Goal: Information Seeking & Learning: Learn about a topic

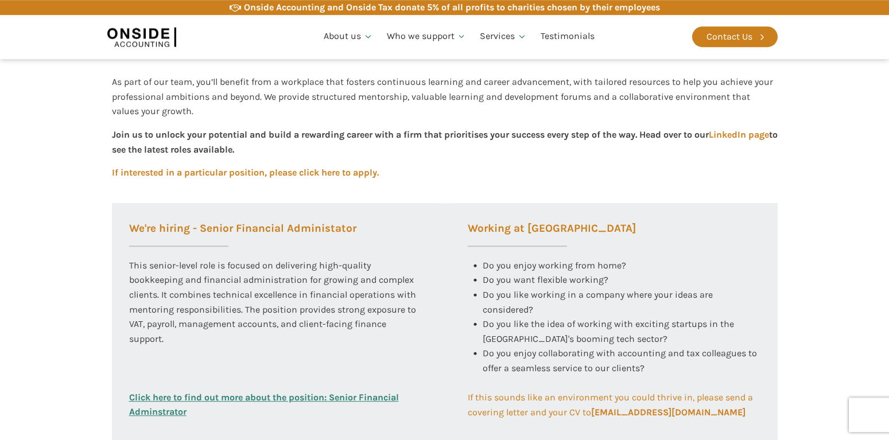
scroll to position [293, 0]
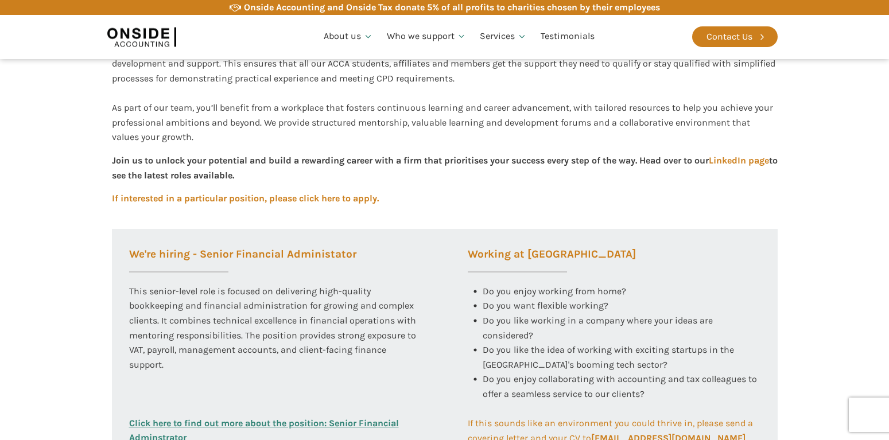
click at [531, 352] on span "Do you like the idea of working with exciting startups in the UK's booming tech…" at bounding box center [610, 357] width 254 height 26
click at [502, 294] on span "Do you enjoy working from home?" at bounding box center [554, 291] width 143 height 11
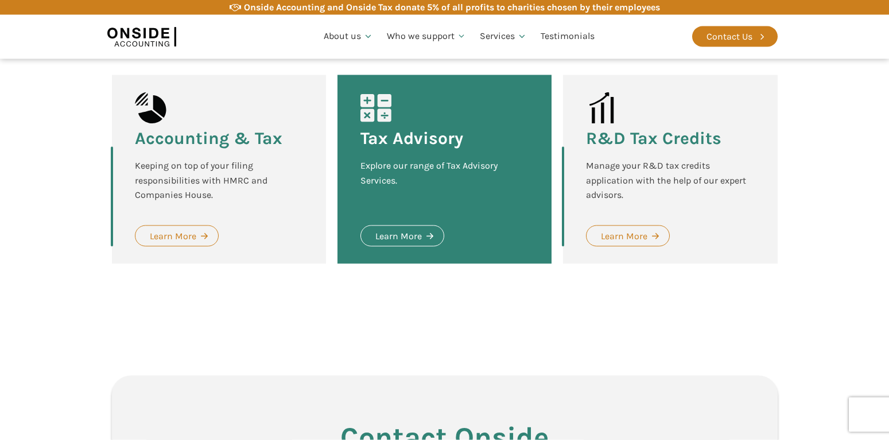
scroll to position [1456, 0]
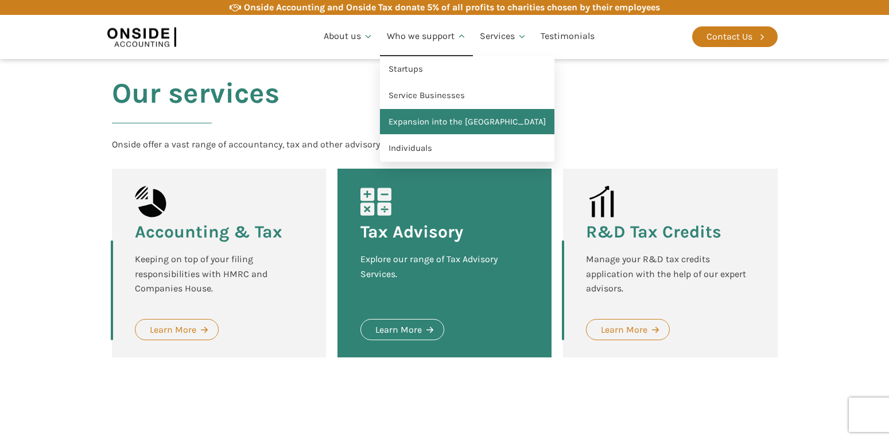
click at [424, 119] on link "Expansion into the [GEOGRAPHIC_DATA]" at bounding box center [467, 122] width 174 height 26
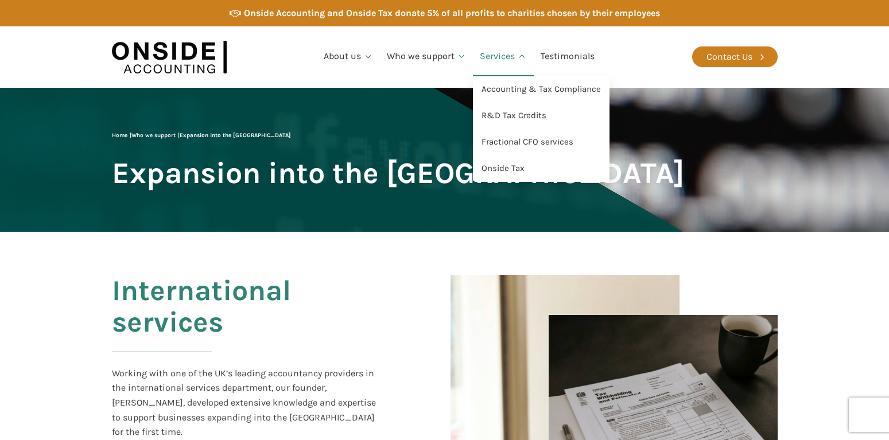
click at [505, 52] on link "Services" at bounding box center [503, 56] width 61 height 39
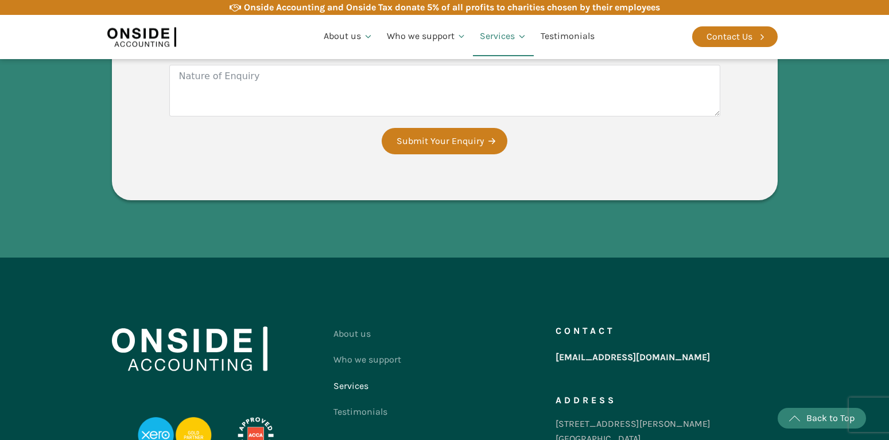
scroll to position [2045, 0]
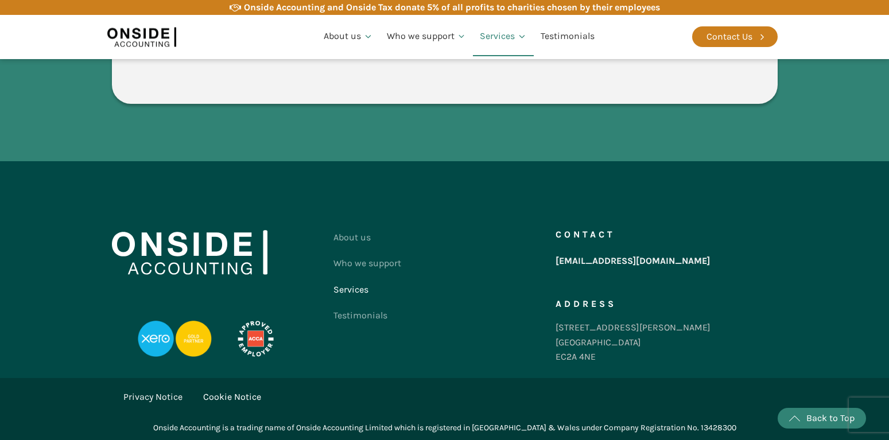
click at [245, 394] on link "Cookie Notice" at bounding box center [232, 397] width 58 height 15
